Goal: Information Seeking & Learning: Check status

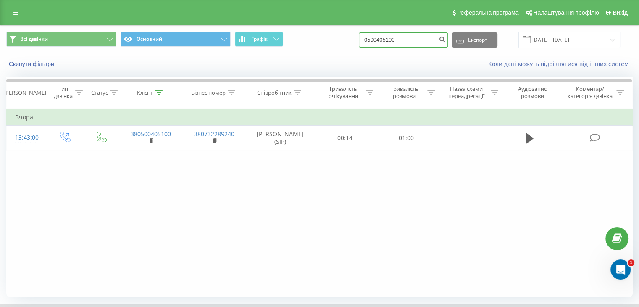
drag, startPoint x: 413, startPoint y: 39, endPoint x: 236, endPoint y: 27, distance: 176.8
click at [236, 27] on div "Всі дзвінки Основний Графік 0500405100 Експорт .csv .xls .xlsx 22.05.2025 - 22.…" at bounding box center [319, 40] width 638 height 28
paste input "672440530"
type input "0672440530"
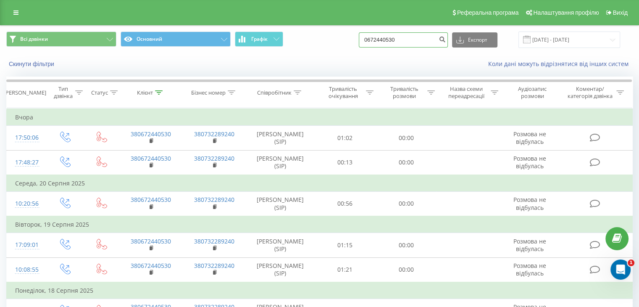
drag, startPoint x: 412, startPoint y: 37, endPoint x: 309, endPoint y: 26, distance: 102.7
click at [307, 31] on div "Всі дзвінки Основний Графік 0672440530 Експорт .csv .xls .xlsx [DATE] - [DATE]" at bounding box center [319, 39] width 626 height 16
paste input "67 209 9964"
type input "0 67 209 9964"
